Goal: Information Seeking & Learning: Check status

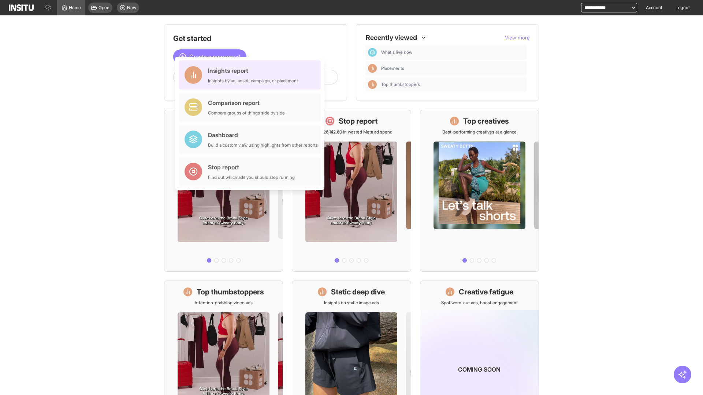
click at [252, 75] on div "Insights report Insights by ad, adset, campaign, or placement" at bounding box center [253, 75] width 90 height 18
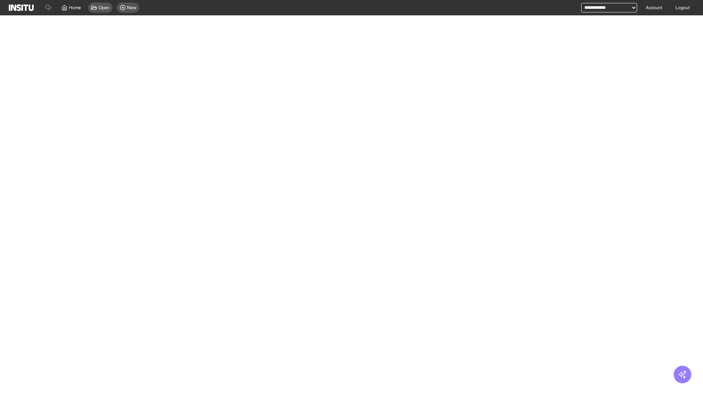
select select "**"
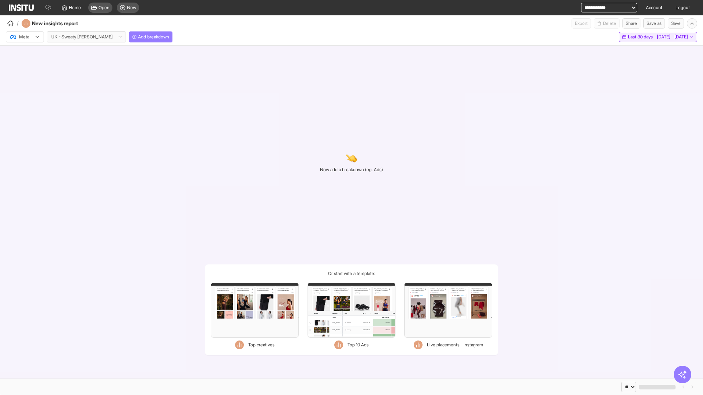
click at [642, 37] on span "Last 30 days - [DATE] - [DATE]" at bounding box center [658, 37] width 60 height 6
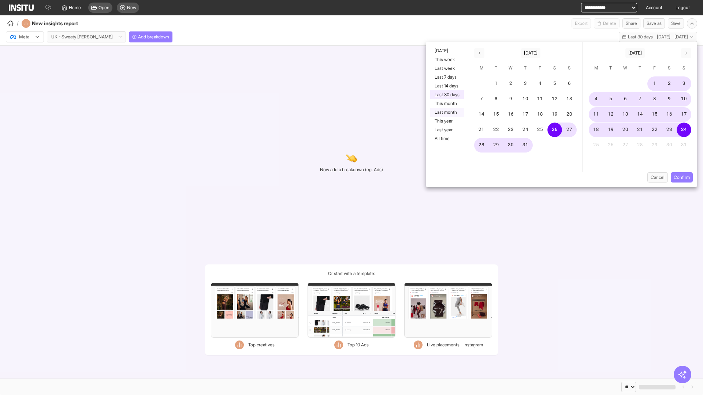
click at [446, 112] on button "Last month" at bounding box center [447, 112] width 34 height 9
